Goal: Check status

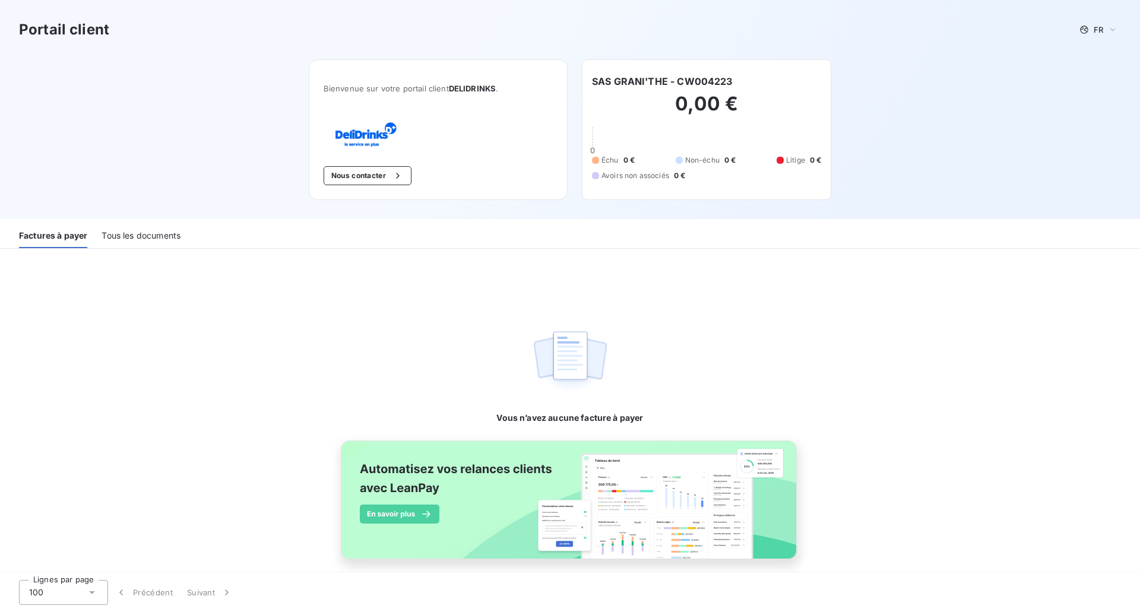
click at [110, 237] on div "Tous les documents" at bounding box center [141, 235] width 79 height 25
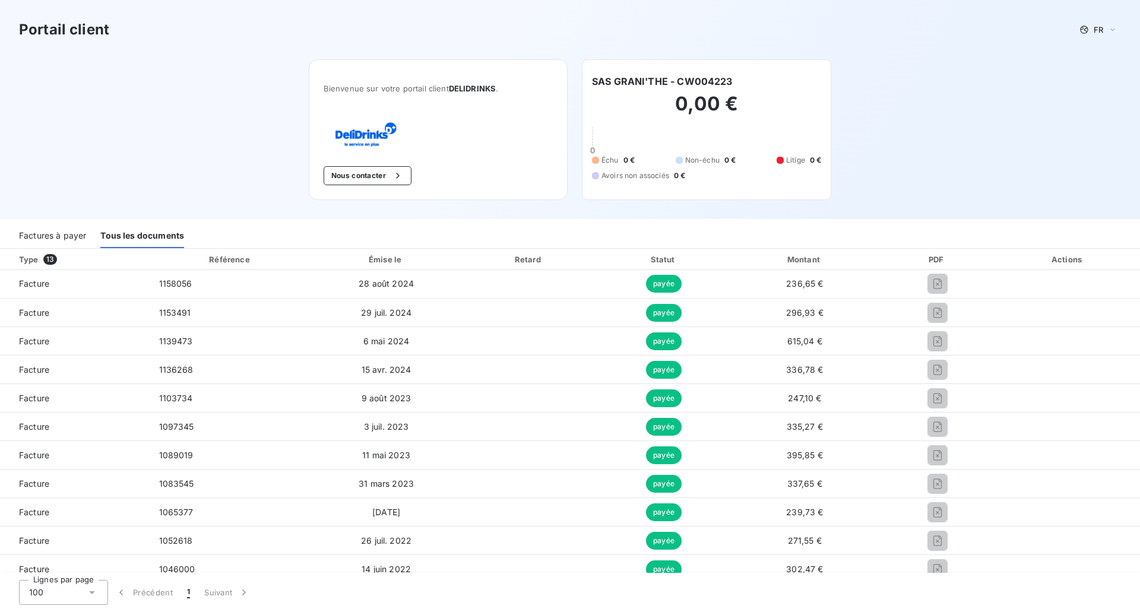
click at [51, 235] on div "Factures à payer" at bounding box center [52, 235] width 67 height 25
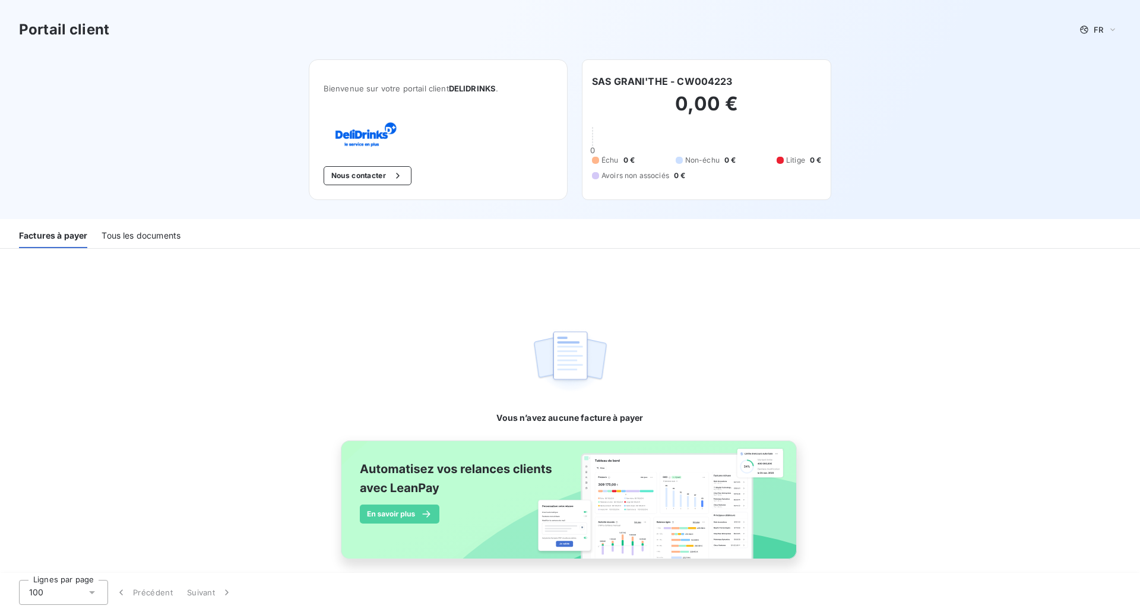
click at [127, 237] on div "Tous les documents" at bounding box center [141, 235] width 79 height 25
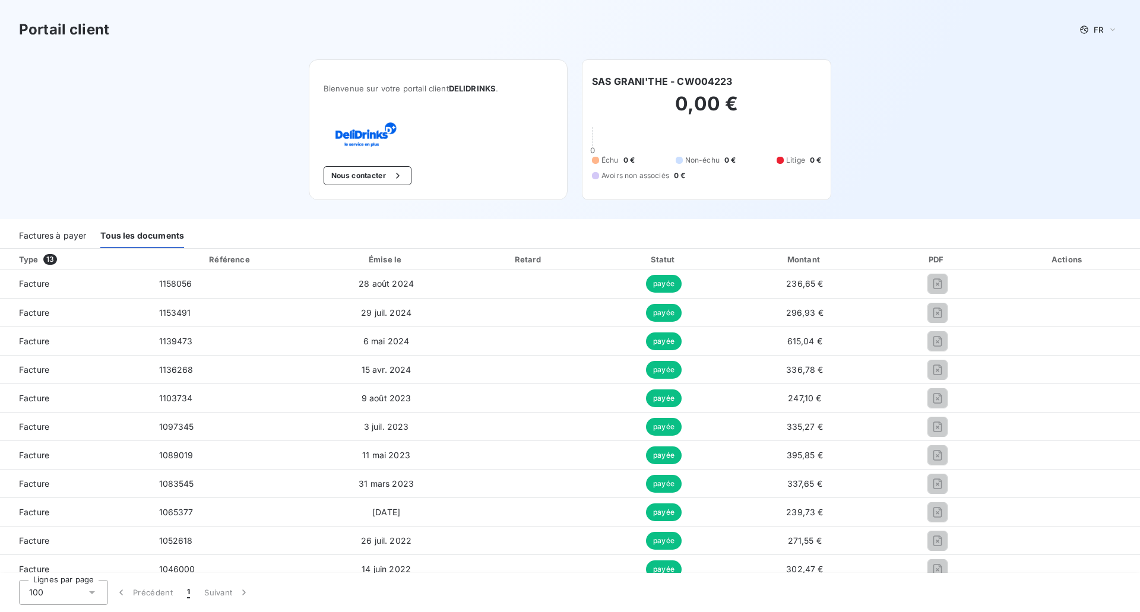
click at [64, 232] on div "Factures à payer" at bounding box center [52, 235] width 67 height 25
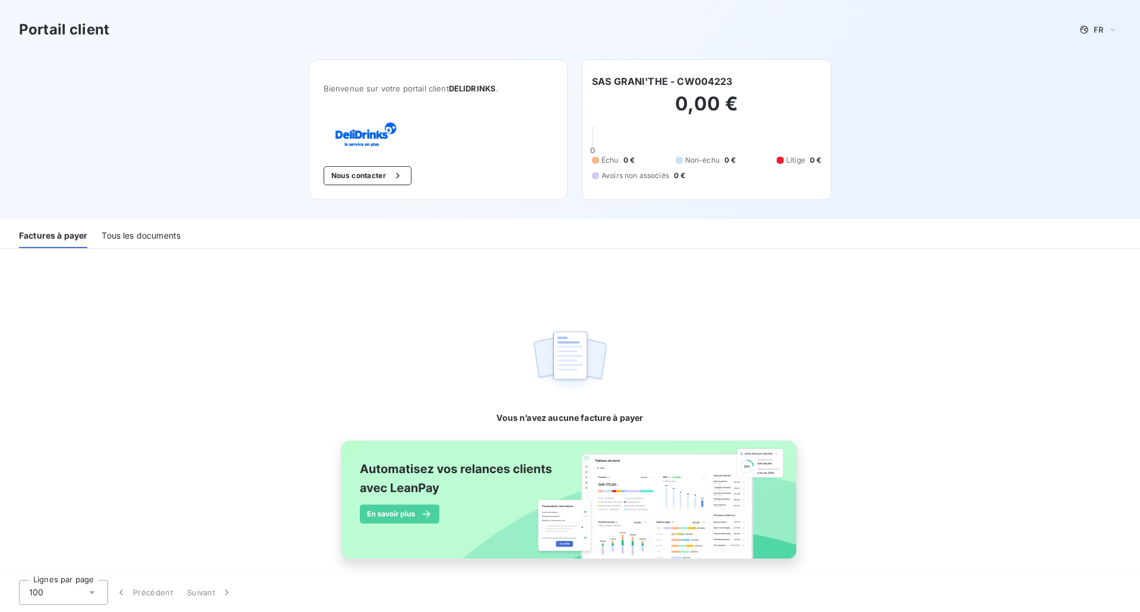
click at [111, 232] on div "Tous les documents" at bounding box center [141, 235] width 79 height 25
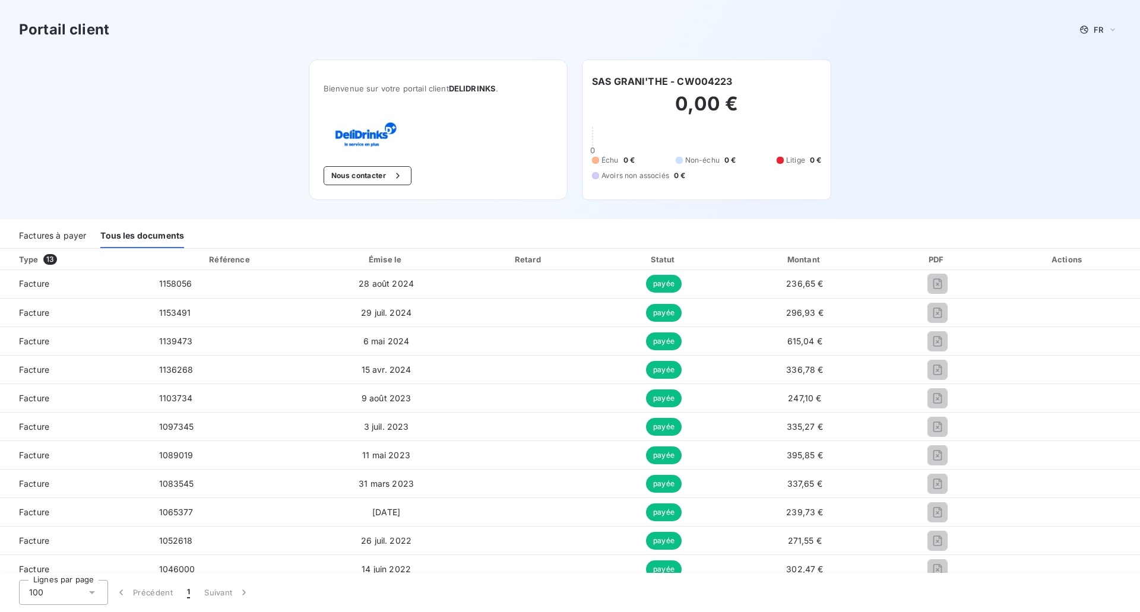
click at [76, 237] on div "Factures à payer" at bounding box center [52, 235] width 67 height 25
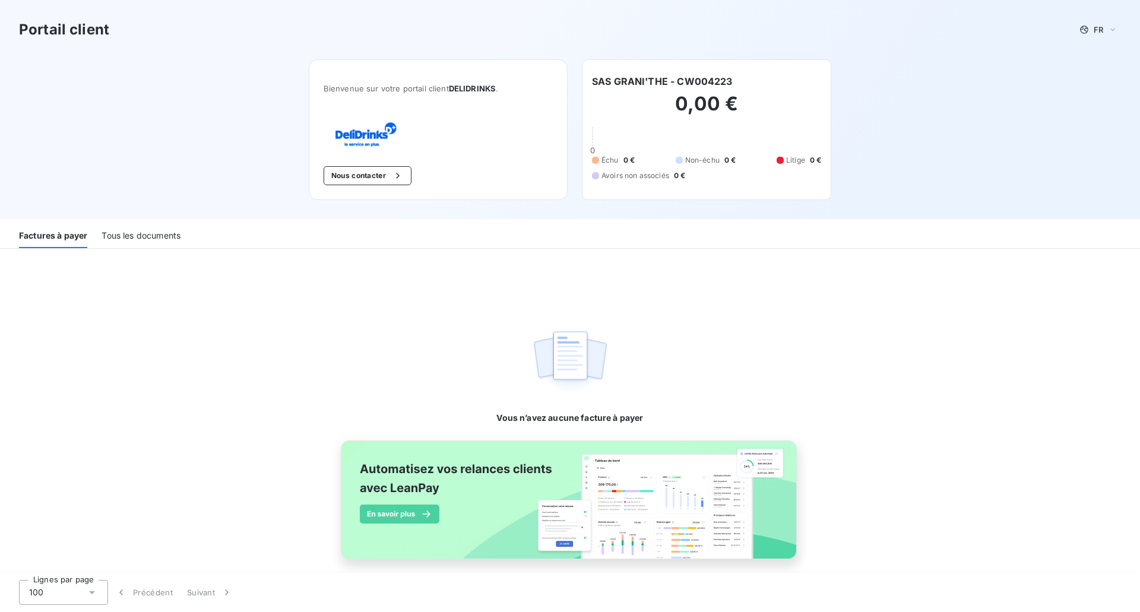
click at [147, 241] on div "Tous les documents" at bounding box center [141, 235] width 79 height 25
